Goal: Information Seeking & Learning: Learn about a topic

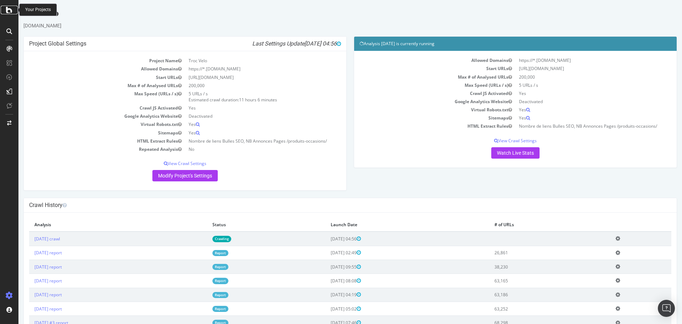
click at [10, 7] on icon at bounding box center [9, 10] width 6 height 9
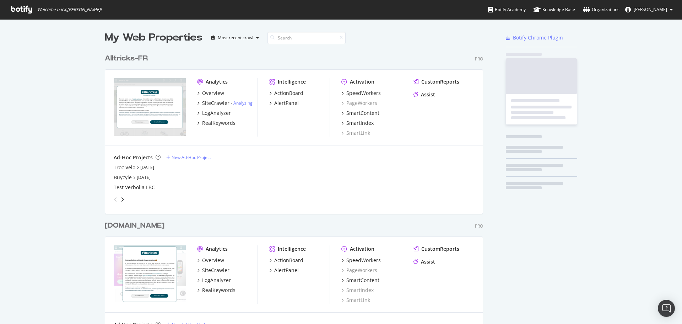
scroll to position [318, 672]
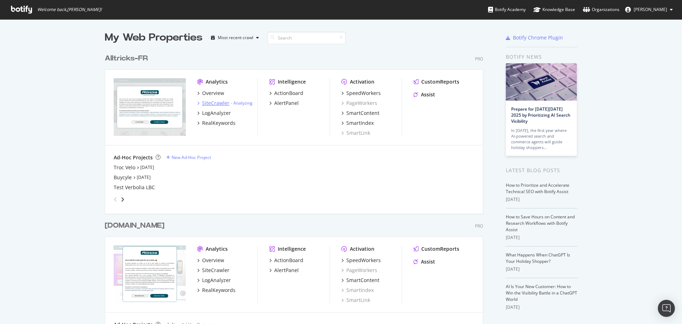
click at [208, 103] on div "SiteCrawler" at bounding box center [215, 103] width 27 height 7
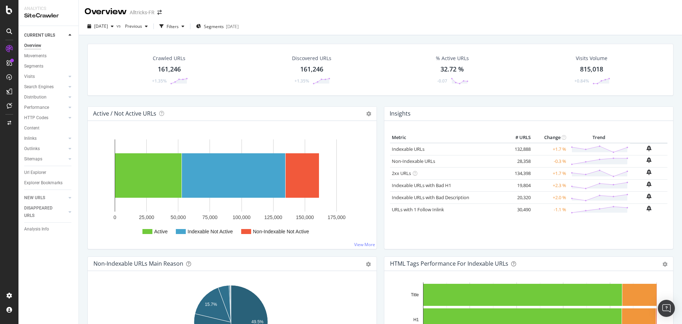
drag, startPoint x: 29, startPoint y: 136, endPoint x: 112, endPoint y: 118, distance: 85.6
click at [29, 136] on div "Inlinks" at bounding box center [30, 138] width 12 height 7
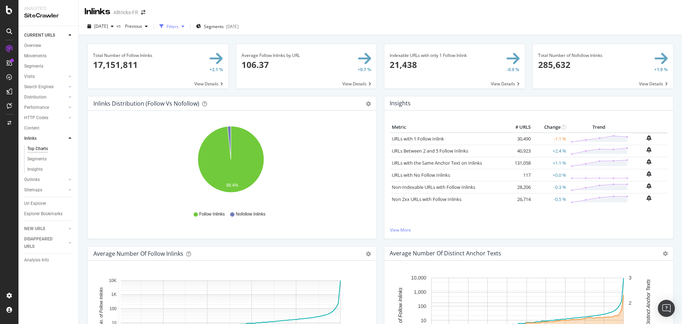
click at [179, 27] on div "Filters" at bounding box center [173, 26] width 12 height 6
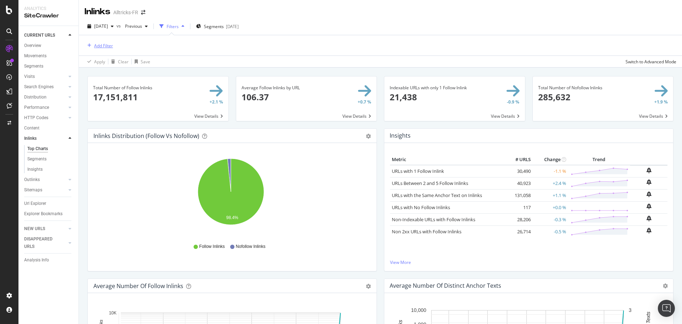
click at [101, 48] on div "Add Filter" at bounding box center [103, 46] width 19 height 6
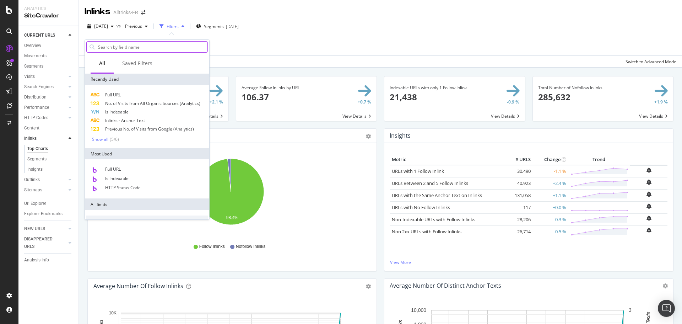
click at [104, 48] on input "text" at bounding box center [152, 47] width 110 height 11
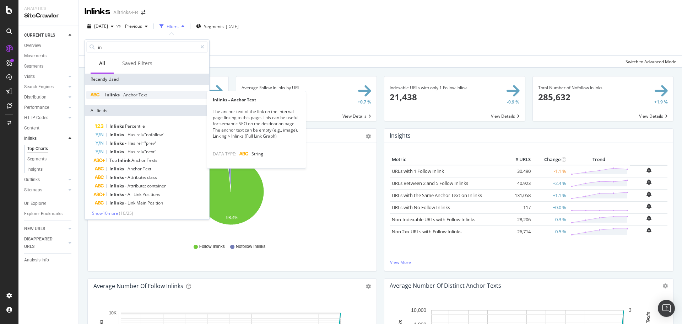
type input "inl"
click at [139, 96] on span "Text" at bounding box center [143, 95] width 9 height 6
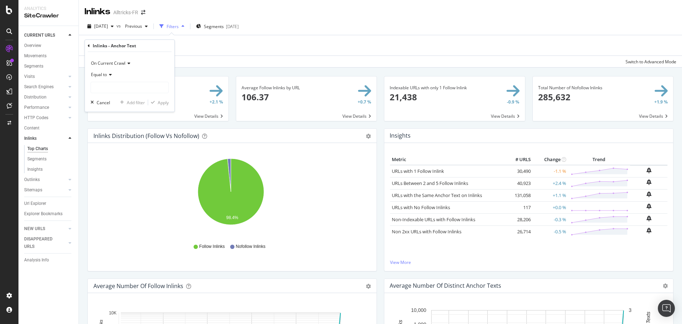
click at [111, 74] on icon at bounding box center [109, 75] width 5 height 4
click at [117, 148] on div "Contains" at bounding box center [130, 144] width 76 height 9
click at [110, 82] on input "text" at bounding box center [129, 87] width 77 height 11
type input "nimbus"
click at [161, 106] on div "Apply" at bounding box center [158, 102] width 21 height 6
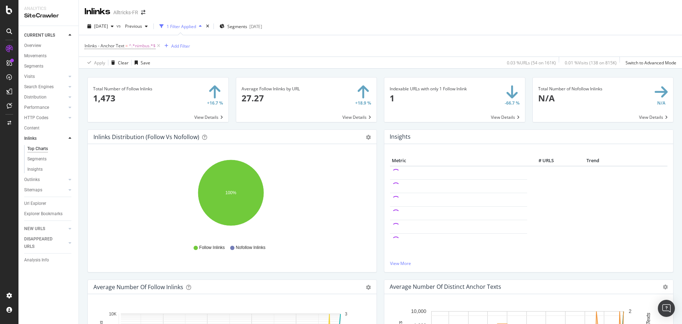
drag, startPoint x: 39, startPoint y: 200, endPoint x: 124, endPoint y: 104, distance: 127.7
click at [39, 200] on div "Url Explorer" at bounding box center [35, 203] width 22 height 7
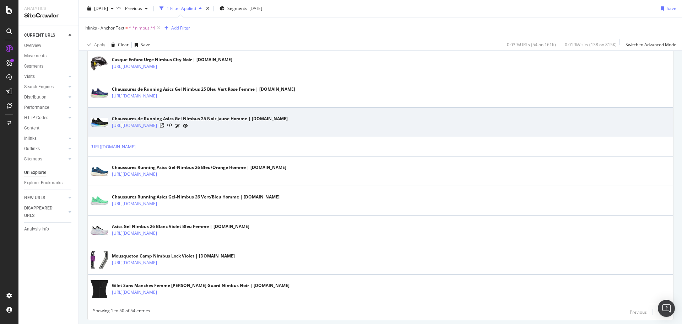
scroll to position [1287, 0]
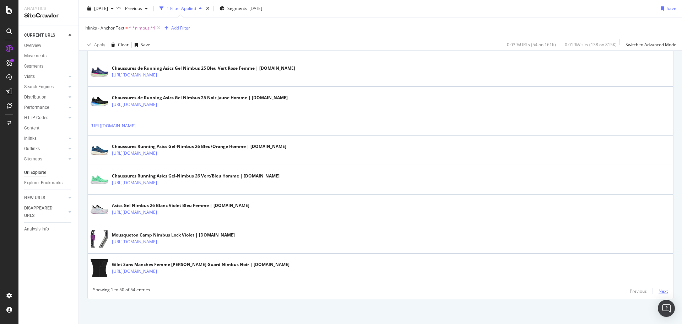
click at [659, 292] on div "Next" at bounding box center [663, 291] width 9 height 6
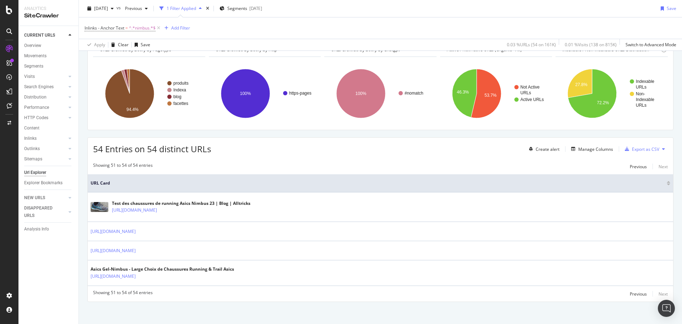
scroll to position [43, 0]
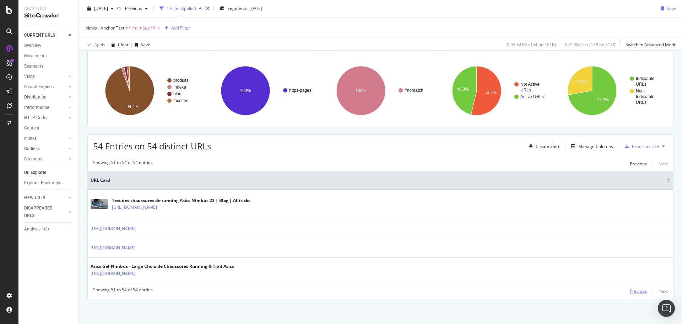
click at [630, 291] on div "Previous" at bounding box center [638, 291] width 17 height 6
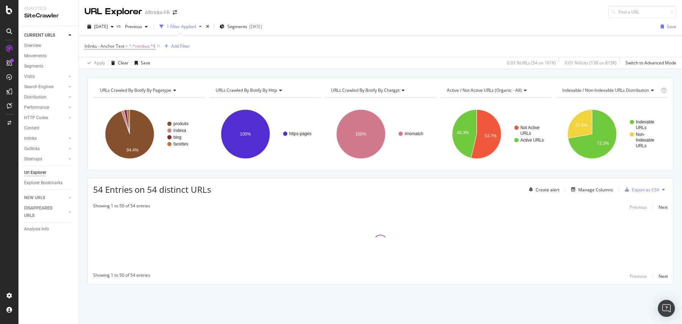
scroll to position [0, 0]
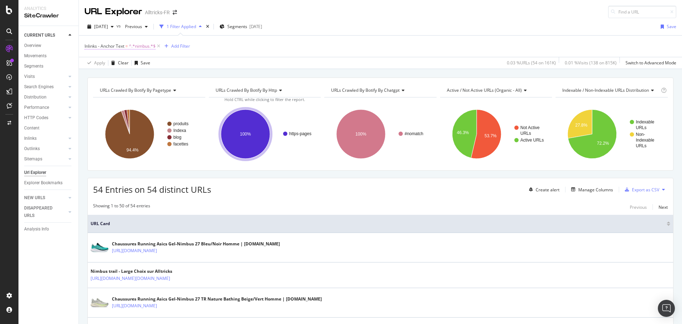
click at [141, 44] on span "^.*nimbus.*$" at bounding box center [142, 46] width 27 height 10
click at [120, 86] on input "nimbus" at bounding box center [124, 86] width 67 height 11
type input "fenix"
click at [153, 101] on icon "button" at bounding box center [153, 102] width 4 height 4
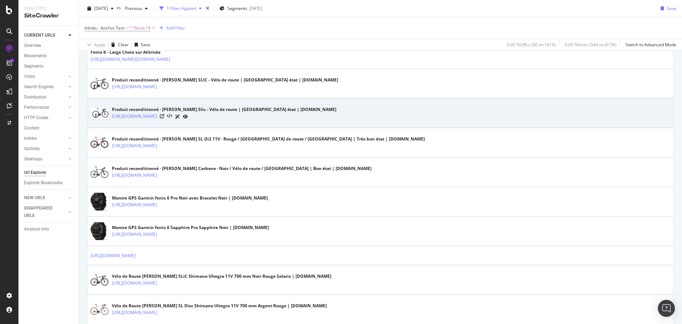
scroll to position [312, 0]
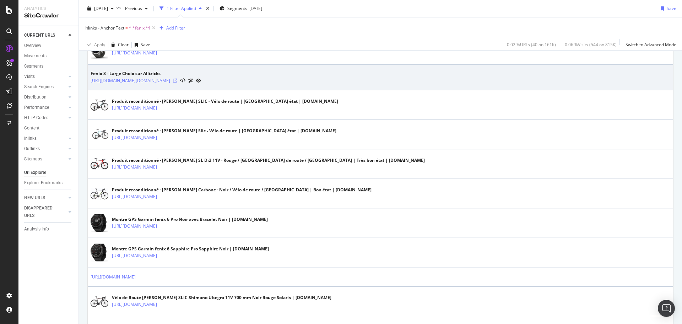
click at [173, 81] on icon at bounding box center [175, 81] width 4 height 4
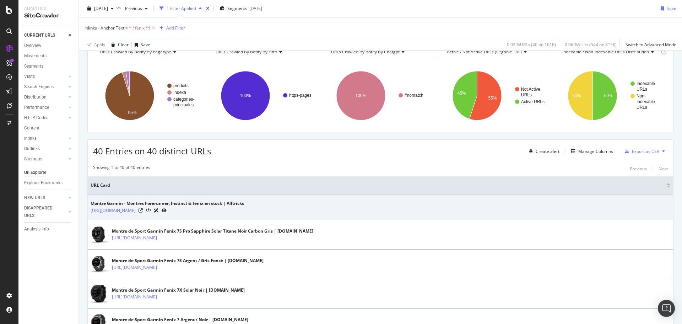
scroll to position [36, 0]
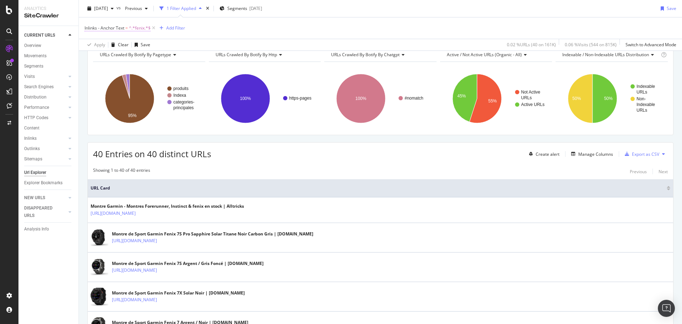
click at [139, 26] on span "^.*fenix.*$" at bounding box center [140, 28] width 22 height 10
click at [123, 70] on input "fenix" at bounding box center [124, 68] width 67 height 11
type input "vtt électrique"
click at [160, 85] on div "Apply" at bounding box center [163, 84] width 11 height 6
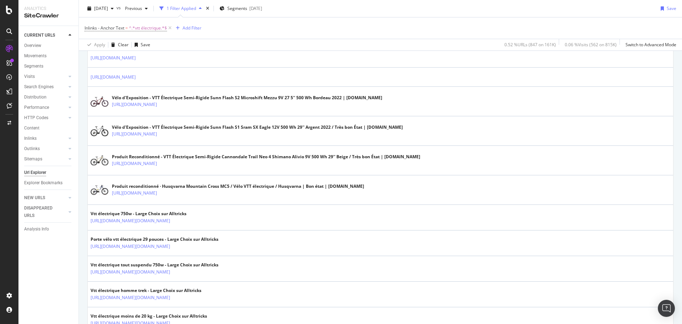
scroll to position [1058, 0]
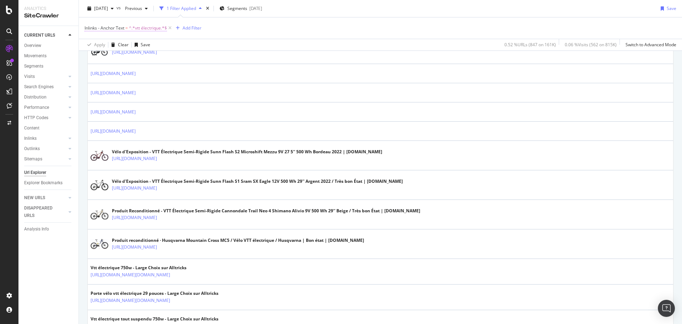
click at [146, 28] on span "^.*vtt électrique.*$" at bounding box center [148, 28] width 38 height 10
click at [128, 66] on input "vtt électrique" at bounding box center [124, 68] width 67 height 11
type input "chaussures de running"
click at [160, 86] on div "Apply" at bounding box center [163, 84] width 11 height 6
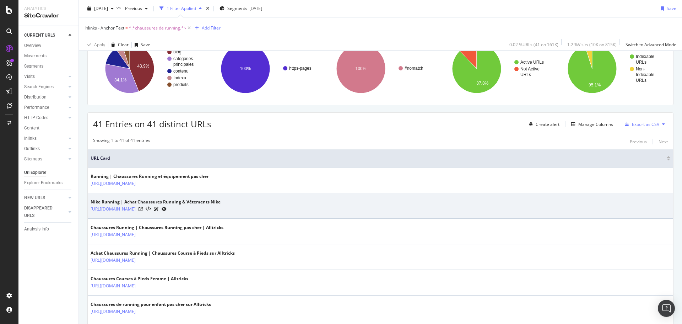
scroll to position [30, 0]
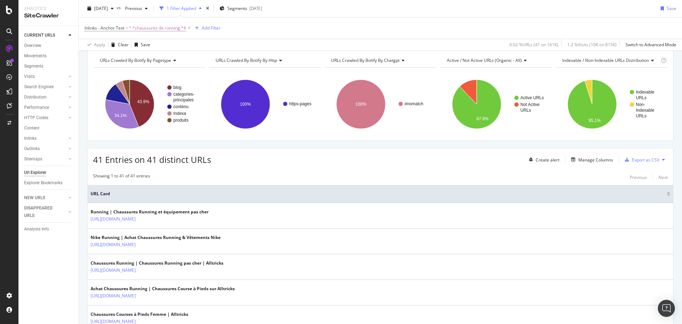
click at [43, 169] on div "Url Explorer" at bounding box center [35, 172] width 22 height 7
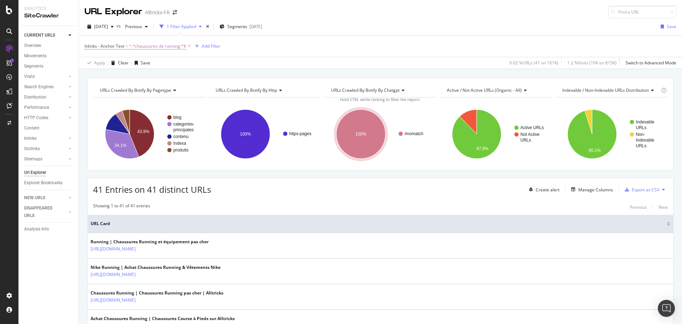
drag, startPoint x: 34, startPoint y: 172, endPoint x: 89, endPoint y: 80, distance: 106.9
click at [35, 172] on div "Url Explorer" at bounding box center [35, 172] width 22 height 7
click at [635, 8] on input at bounding box center [643, 12] width 68 height 12
paste input "[URL][DOMAIN_NAME]"
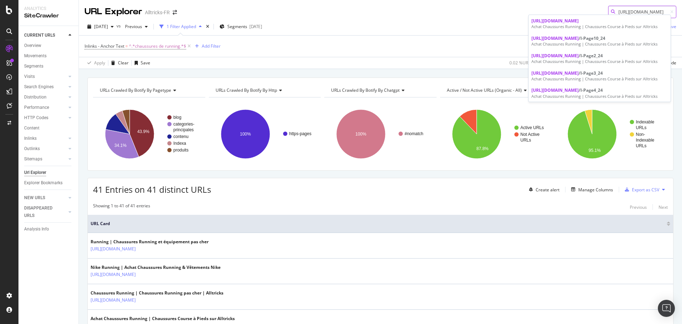
type input "[URL][DOMAIN_NAME]"
click at [579, 22] on span "[URL][DOMAIN_NAME]" at bounding box center [555, 21] width 47 height 6
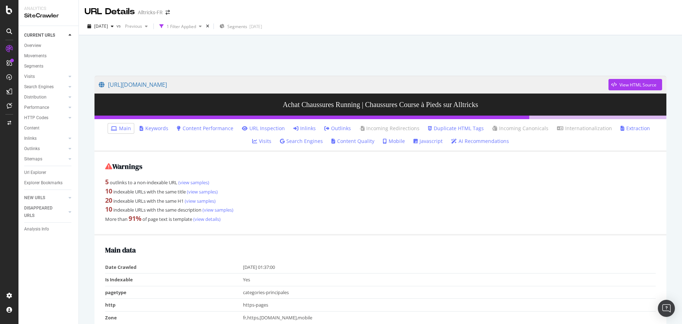
click at [255, 49] on div at bounding box center [380, 53] width 586 height 30
